Goal: Information Seeking & Learning: Learn about a topic

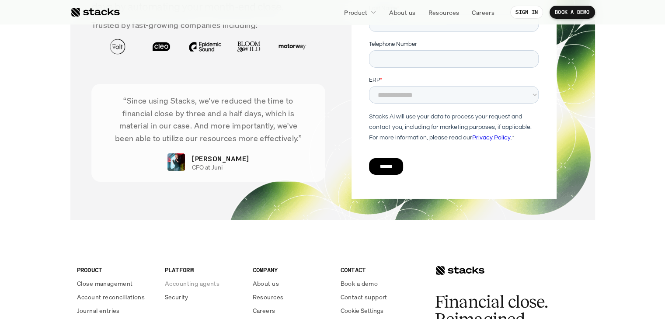
scroll to position [2973, 0]
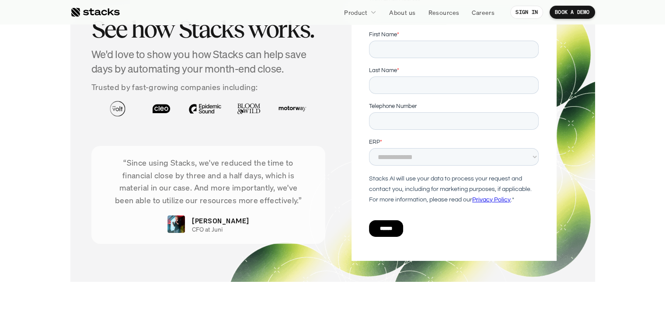
click at [665, 271] on section "GET DEMO See how Stacks works. We'd love to show you how Stacks can help save d…" at bounding box center [332, 115] width 665 height 370
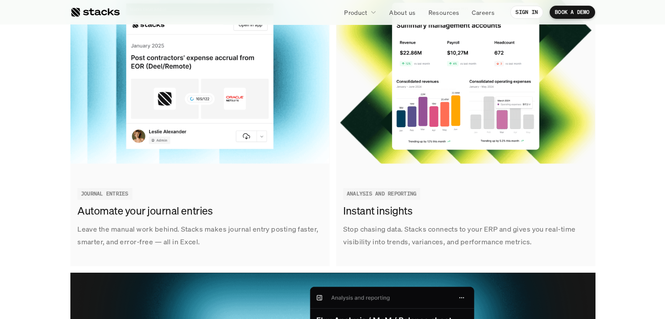
scroll to position [0, 0]
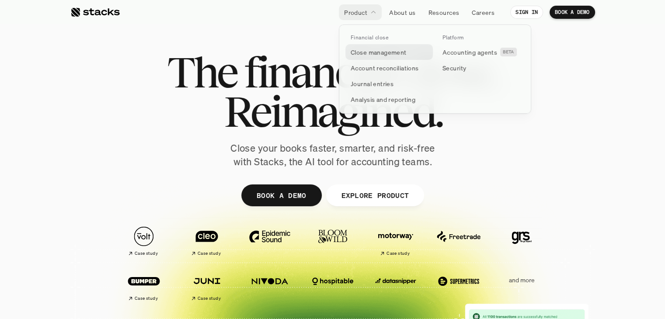
click at [376, 53] on p "Close management" at bounding box center [379, 52] width 56 height 9
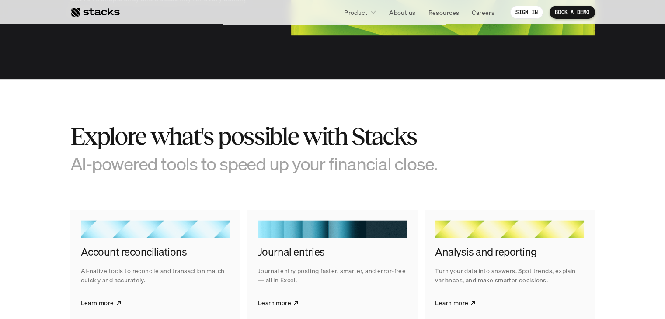
scroll to position [1312, 0]
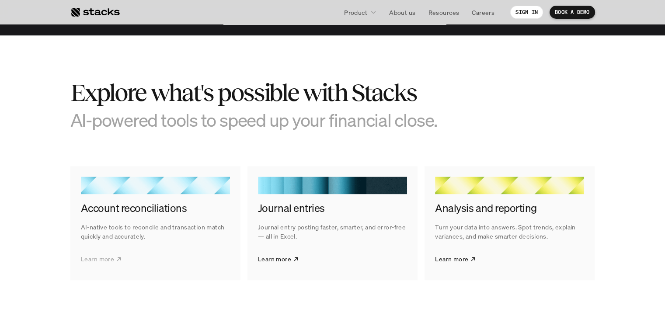
click at [107, 260] on p "Learn more" at bounding box center [97, 258] width 33 height 9
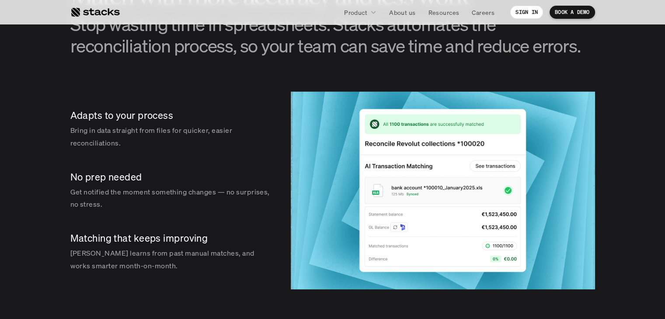
scroll to position [1268, 0]
drag, startPoint x: 44, startPoint y: 184, endPoint x: 31, endPoint y: 212, distance: 31.3
click at [31, 212] on section "AI TRANSACTION MATCHING Match with more accuracy and less work Stop wasting tim…" at bounding box center [332, 125] width 665 height 415
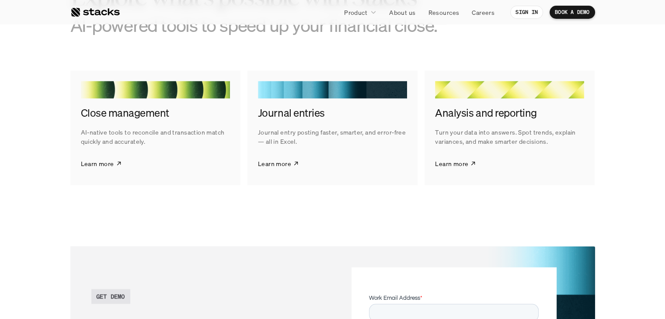
scroll to position [1618, 0]
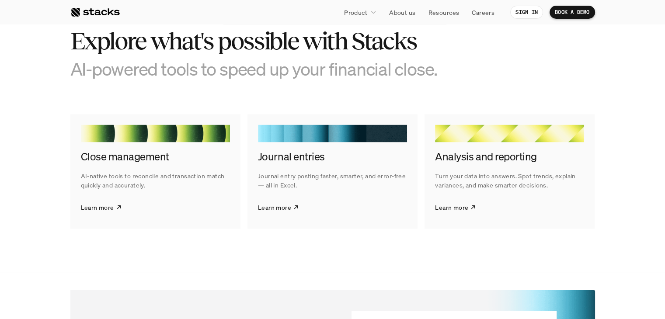
click at [309, 157] on h4 "Journal entries" at bounding box center [332, 156] width 149 height 15
click at [294, 210] on icon at bounding box center [296, 206] width 6 height 7
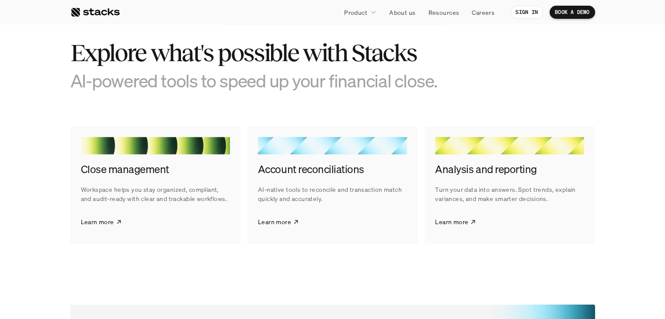
scroll to position [1268, 0]
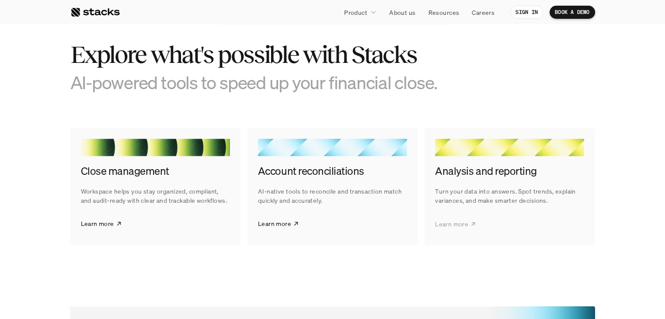
click at [460, 222] on p "Learn more" at bounding box center [451, 223] width 33 height 9
